Goal: Task Accomplishment & Management: Complete application form

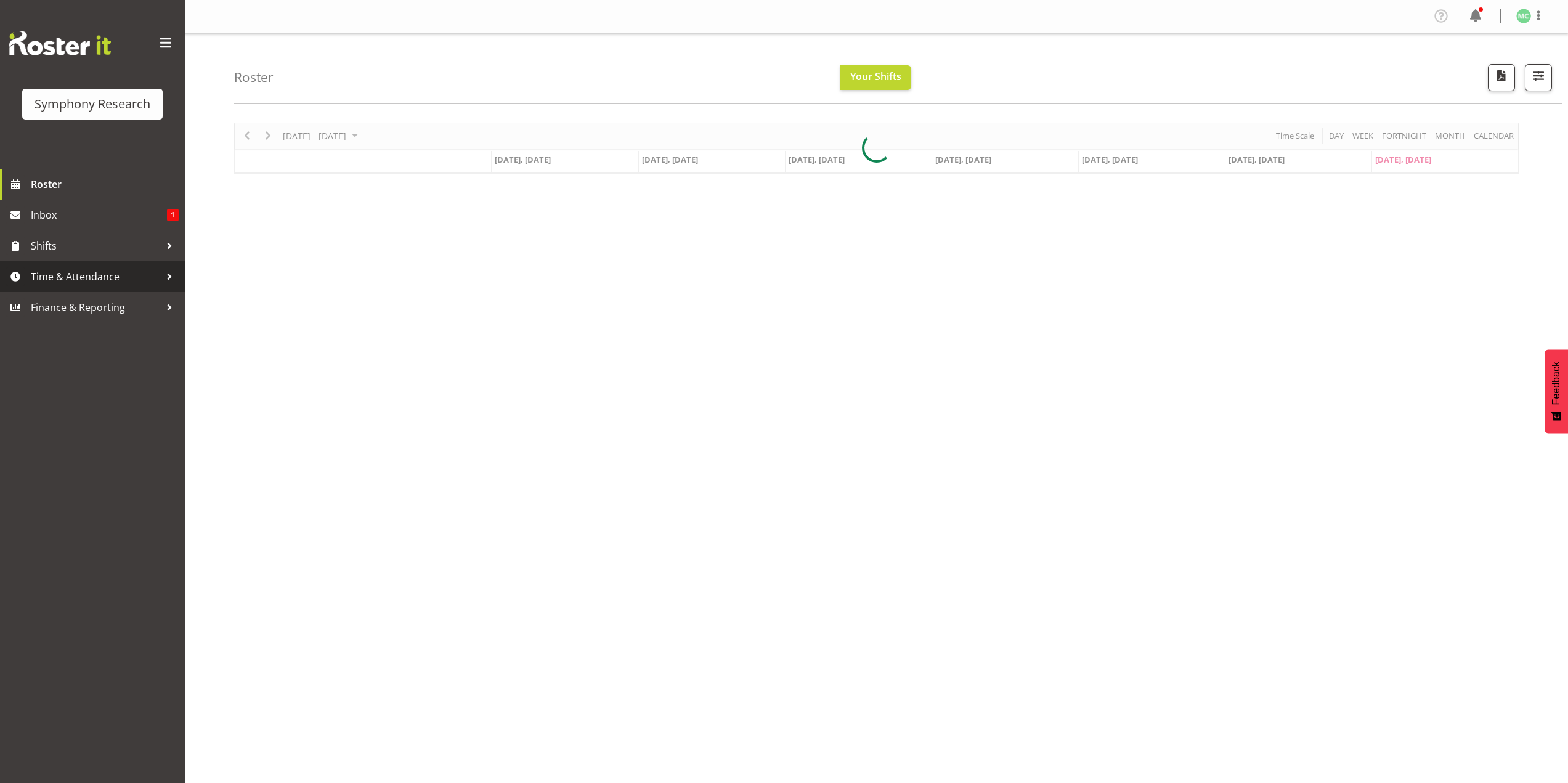
click at [120, 278] on span "Time & Attendance" at bounding box center [96, 276] width 130 height 18
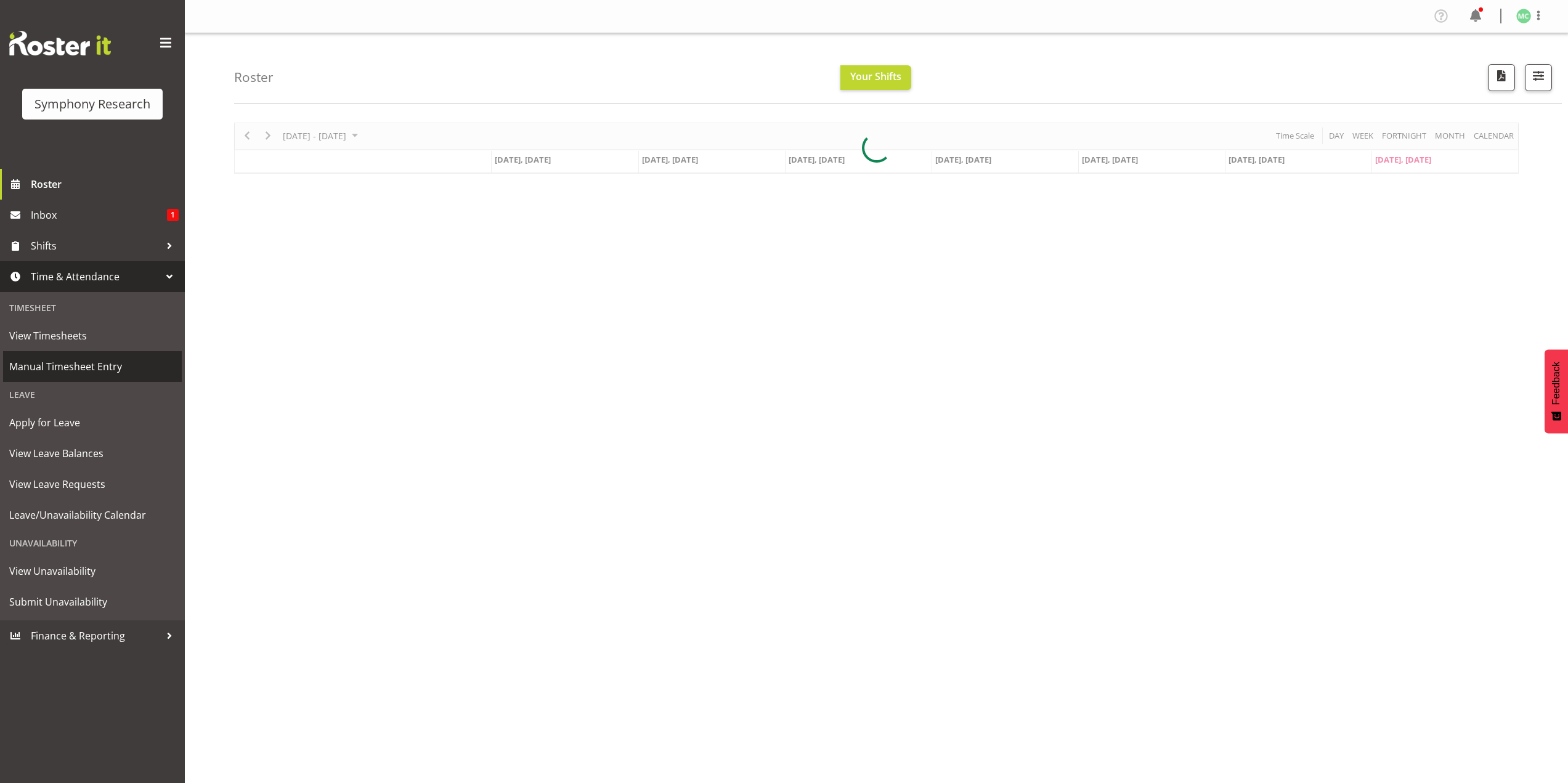
click at [114, 373] on span "Manual Timesheet Entry" at bounding box center [92, 367] width 166 height 18
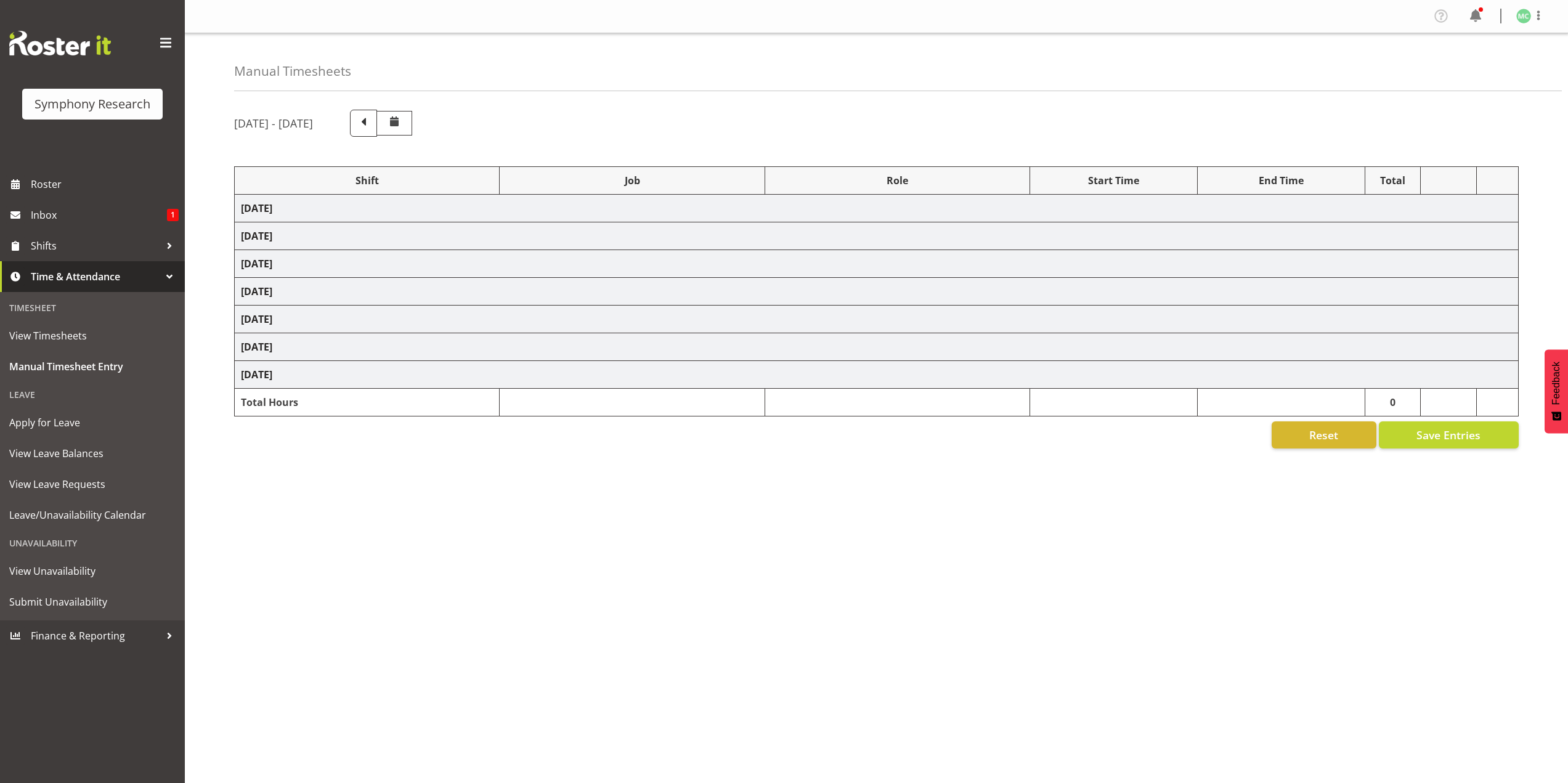
select select "41604"
select select "10527"
select select "47"
select select "41319"
select select "10527"
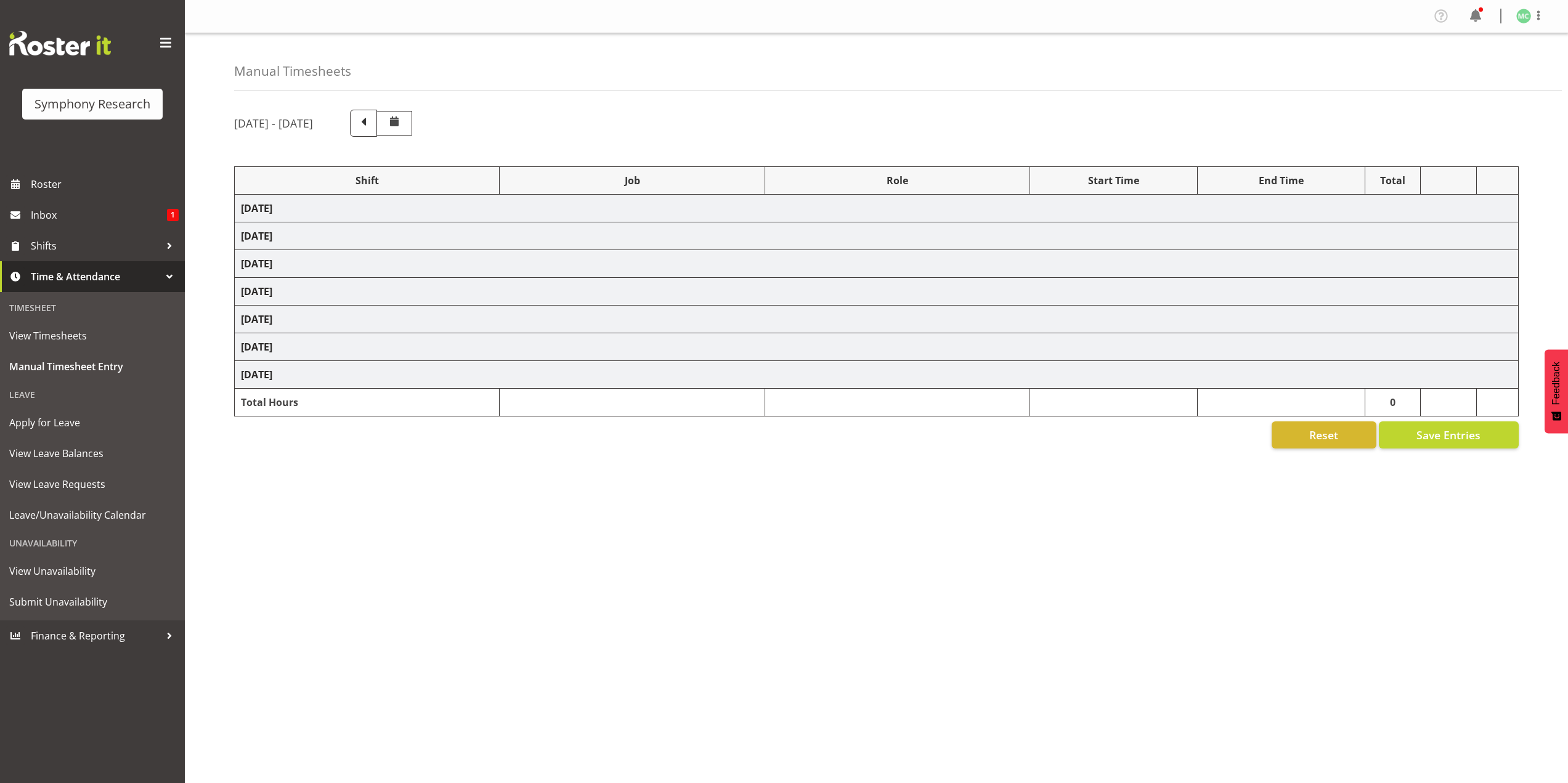
select select "47"
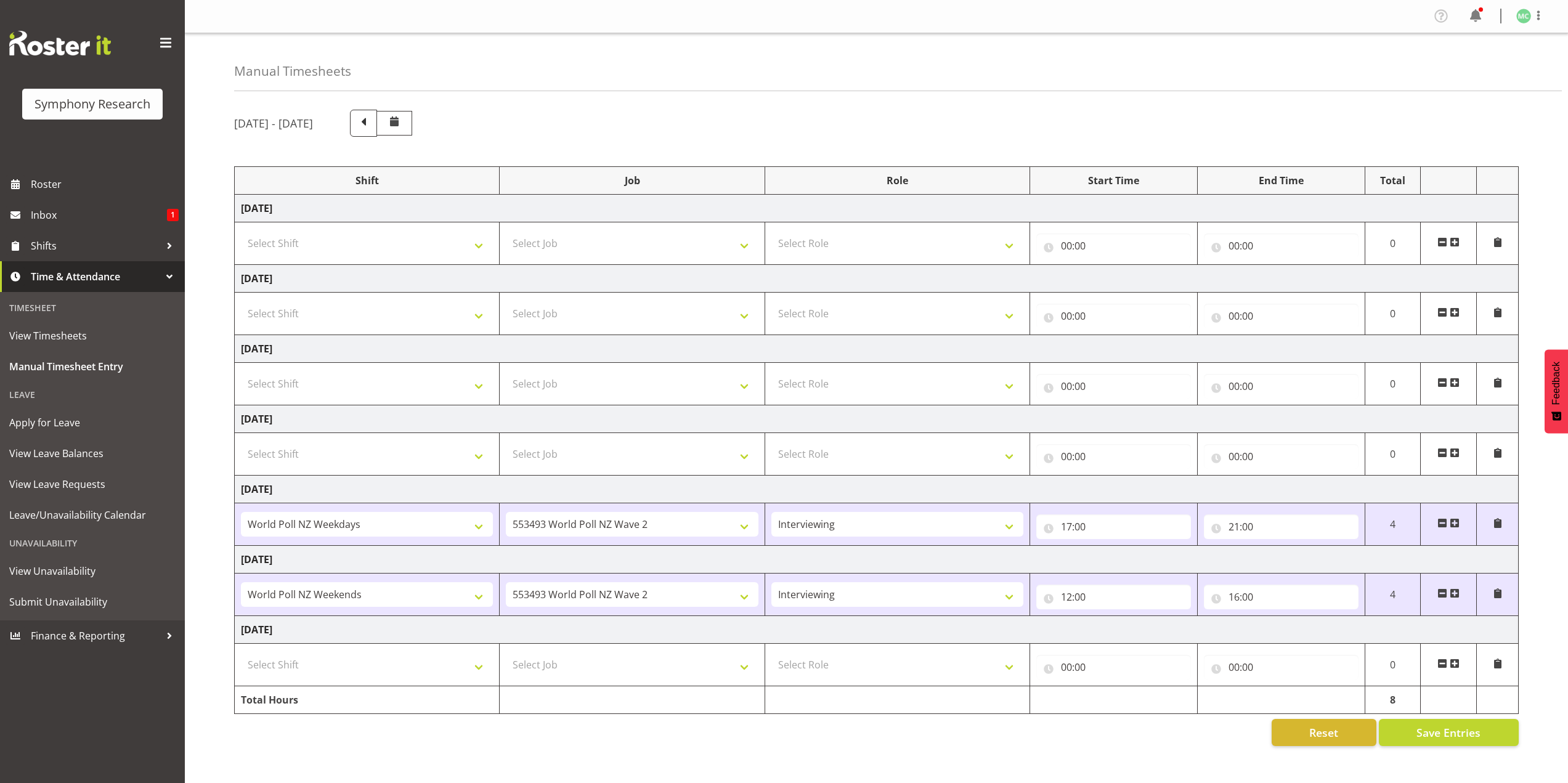
click at [427, 685] on td "Select Shift !!Weekend Residential (Roster IT Shift Label) *Business 9/10am ~ 4…" at bounding box center [367, 665] width 265 height 43
click at [430, 677] on select "Select Shift !!Weekend Residential (Roster IT Shift Label) *Business 9/10am ~ 4…" at bounding box center [367, 665] width 252 height 25
select select "41319"
click at [241, 652] on select "Select Shift !!Weekend Residential (Roster IT Shift Label) *Business 9/10am ~ 4…" at bounding box center [367, 665] width 252 height 25
click at [561, 666] on select "Select Job 550060 IF Admin 553492 World Poll Aus Wave 2 Main 2025 553493 World …" at bounding box center [631, 665] width 252 height 25
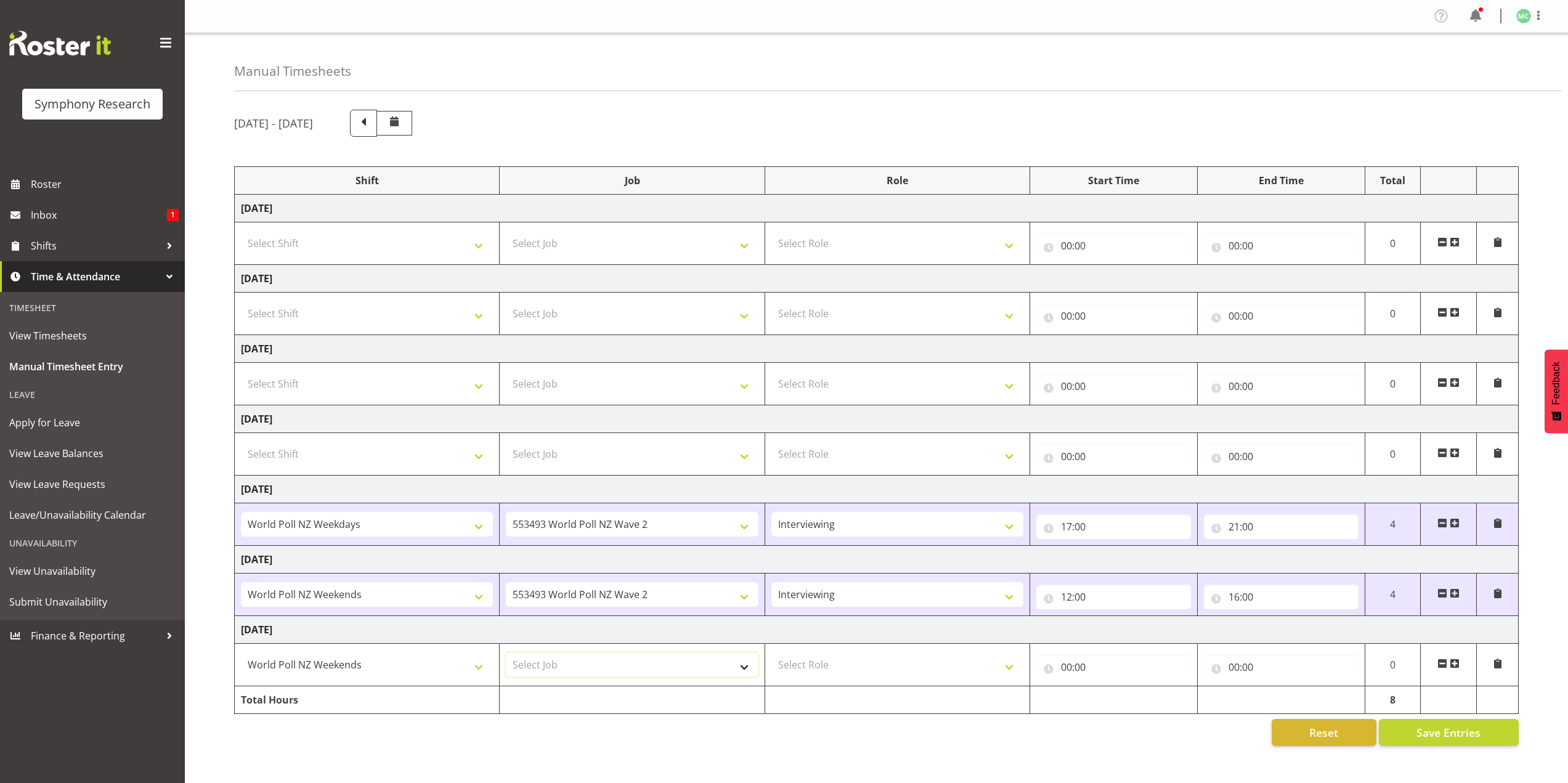
select select "10527"
click at [506, 652] on select "Select Job 550060 IF Admin 553492 World Poll Aus Wave 2 Main 2025 553493 World …" at bounding box center [631, 665] width 252 height 25
click at [787, 661] on select "Select Role Briefing Interviewing" at bounding box center [897, 665] width 252 height 25
select select "47"
click at [772, 652] on select "Select Role Briefing Interviewing" at bounding box center [897, 665] width 252 height 25
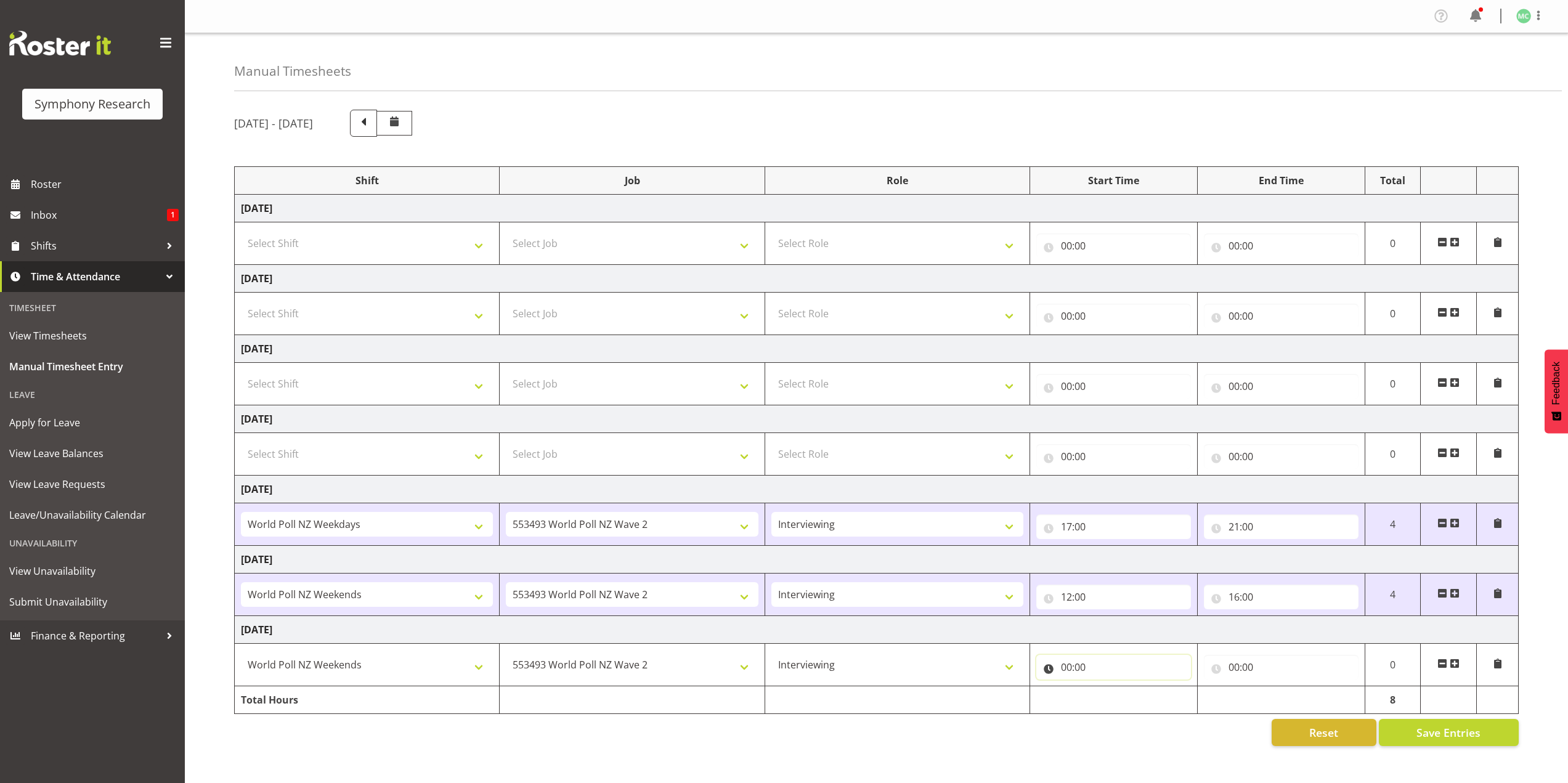
click at [1066, 666] on input "00:00" at bounding box center [1113, 667] width 155 height 25
click at [1105, 692] on div "00 01 02 03 04 05 06 07 08 09 10 11 12 13 14 15 16 17 18 19 20 21 22 23" at bounding box center [1119, 702] width 28 height 31
click at [1110, 692] on select "00 01 02 03 04 05 06 07 08 09 10 11 12 13 14 15 16 17 18 19 20 21 22 23" at bounding box center [1120, 699] width 28 height 25
select select "12"
click at [1106, 687] on select "00 01 02 03 04 05 06 07 08 09 10 11 12 13 14 15 16 17 18 19 20 21 22 23" at bounding box center [1120, 699] width 28 height 25
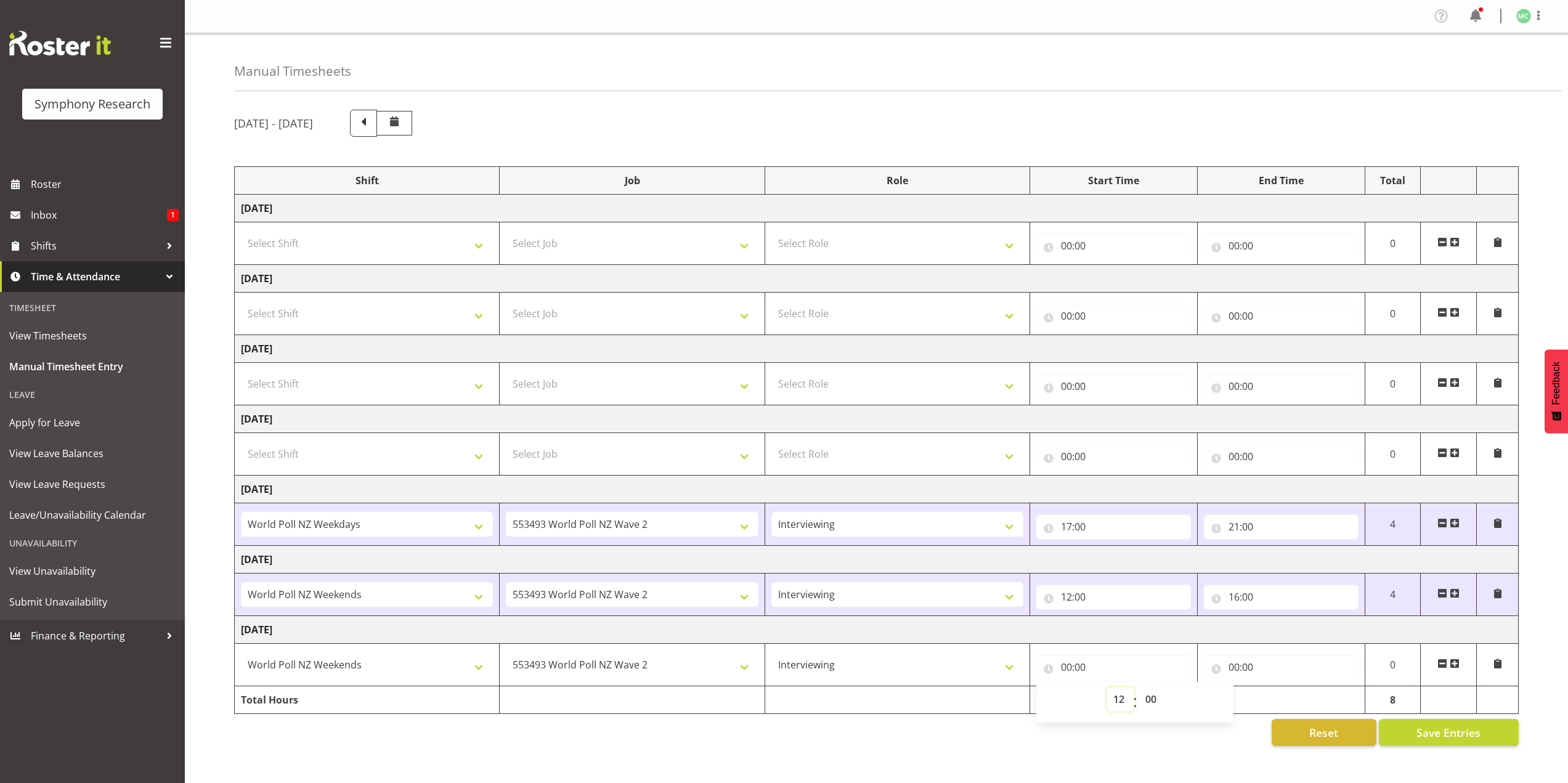
type input "12:00"
click at [1233, 661] on input "00:00" at bounding box center [1281, 667] width 155 height 25
click at [1281, 691] on select "00 01 02 03 04 05 06 07 08 09 10 11 12 13 14 15 16 17 18 19 20 21 22 23" at bounding box center [1288, 699] width 28 height 25
select select "17"
click at [1274, 687] on select "00 01 02 03 04 05 06 07 08 09 10 11 12 13 14 15 16 17 18 19 20 21 22 23" at bounding box center [1288, 699] width 28 height 25
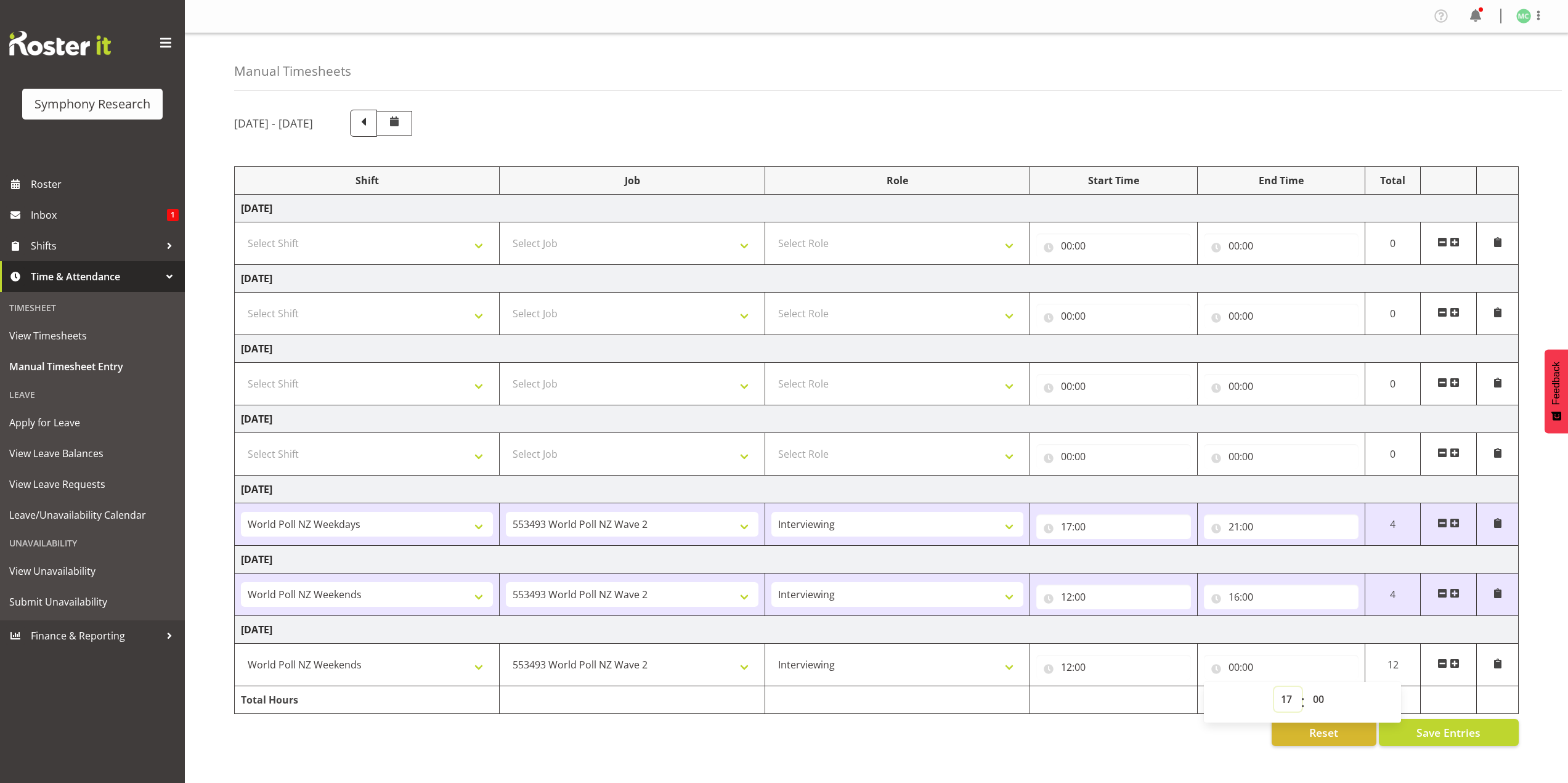
type input "17:00"
drag, startPoint x: 1292, startPoint y: 695, endPoint x: 1288, endPoint y: 689, distance: 7.2
click at [1292, 695] on select "00 01 02 03 04 05 06 07 08 09 10 11 12 13 14 15 16 17 18 19 20 21 22 23" at bounding box center [1288, 699] width 28 height 25
select select "16"
click at [1274, 687] on select "00 01 02 03 04 05 06 07 08 09 10 11 12 13 14 15 16 17 18 19 20 21 22 23" at bounding box center [1288, 699] width 28 height 25
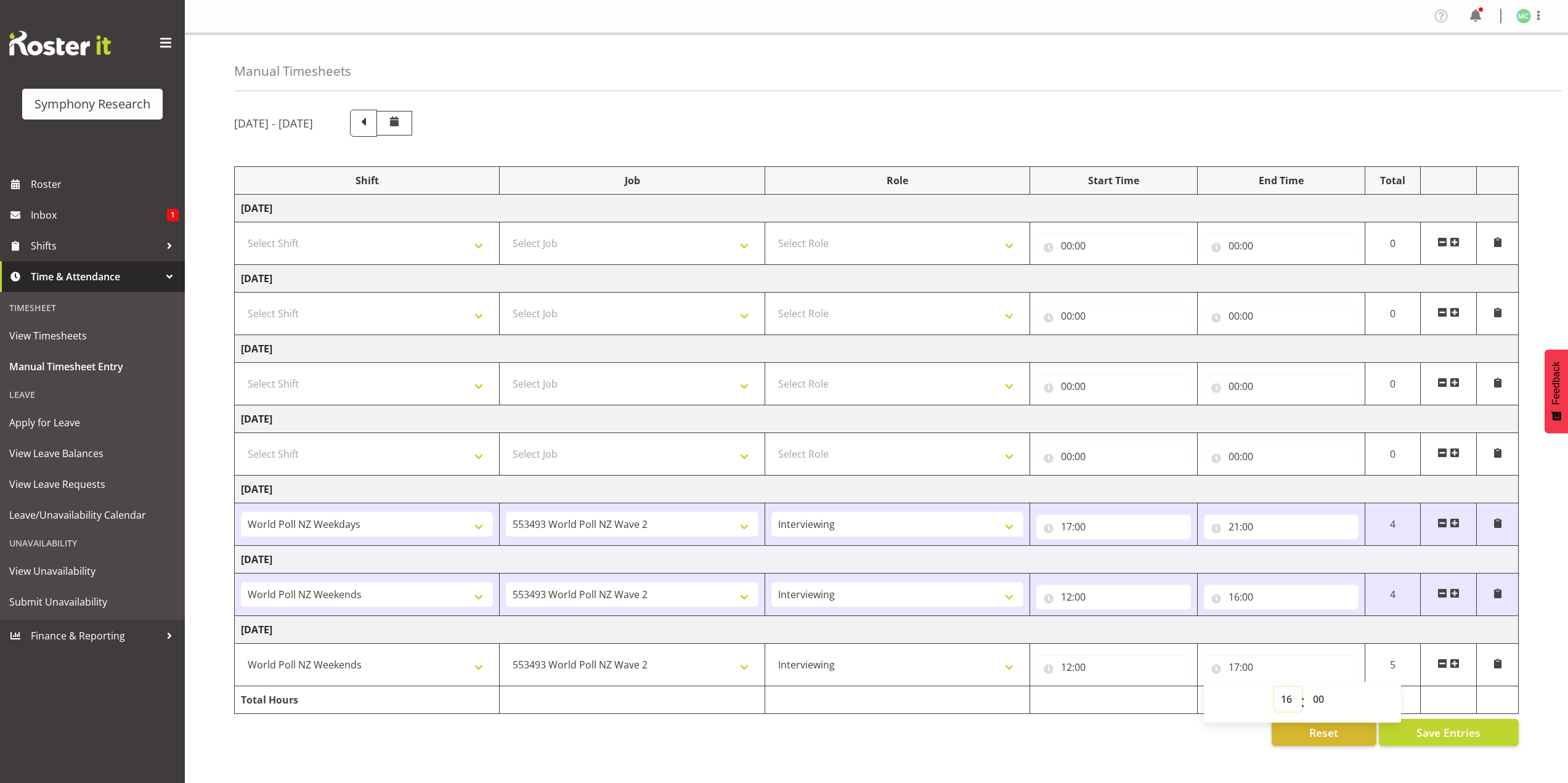
type input "16:00"
click at [1033, 718] on div "August 18th - August 24th 2025 Shift Job Role Start Time End Time Total Monday …" at bounding box center [901, 428] width 1334 height 655
click at [1423, 731] on span "Save Entries" at bounding box center [1448, 732] width 64 height 16
